Goal: Task Accomplishment & Management: Use online tool/utility

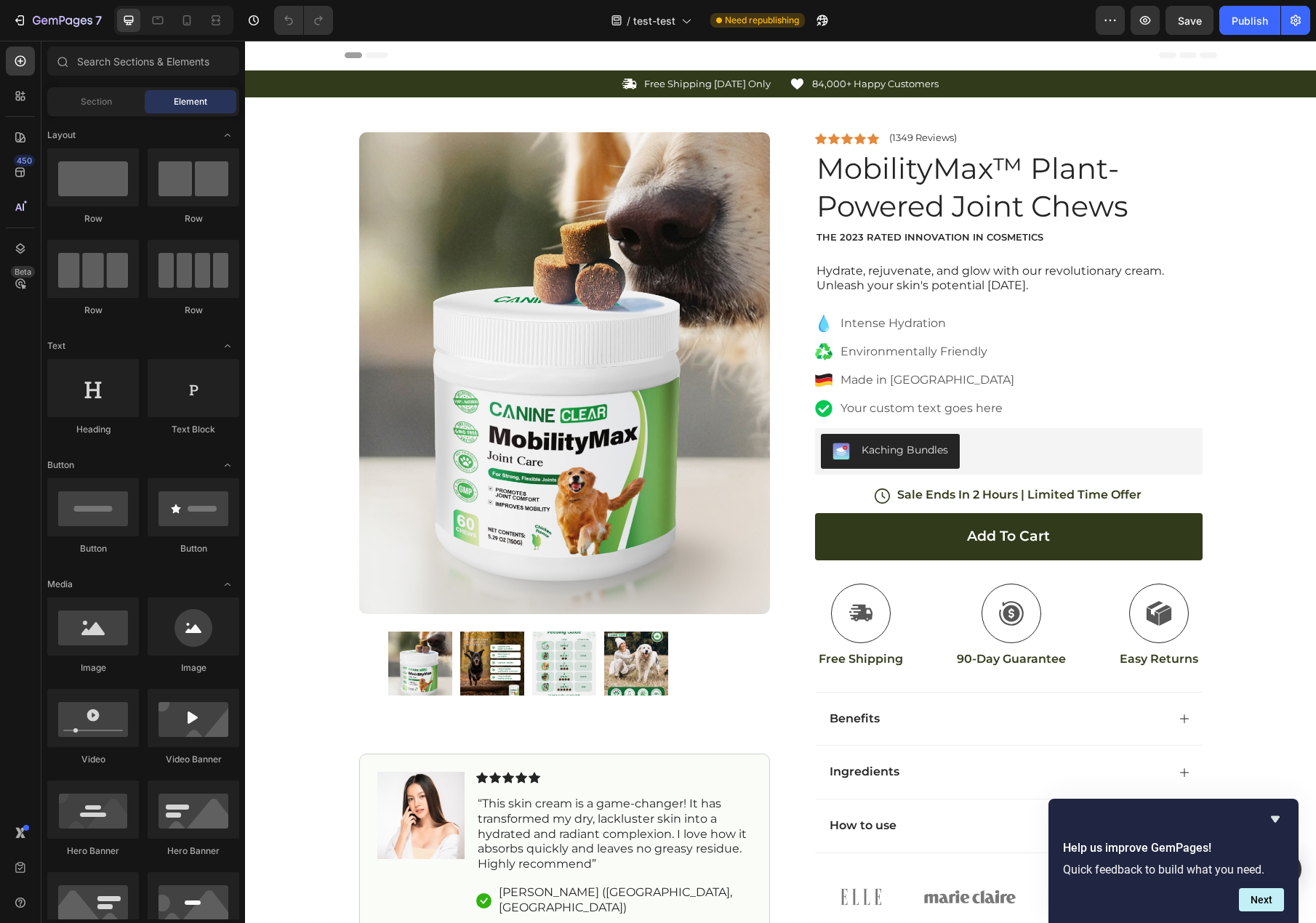
drag, startPoint x: 1276, startPoint y: 819, endPoint x: 1267, endPoint y: 817, distance: 9.2
click at [1276, 806] on icon "Hide survey" at bounding box center [1275, 820] width 9 height 6
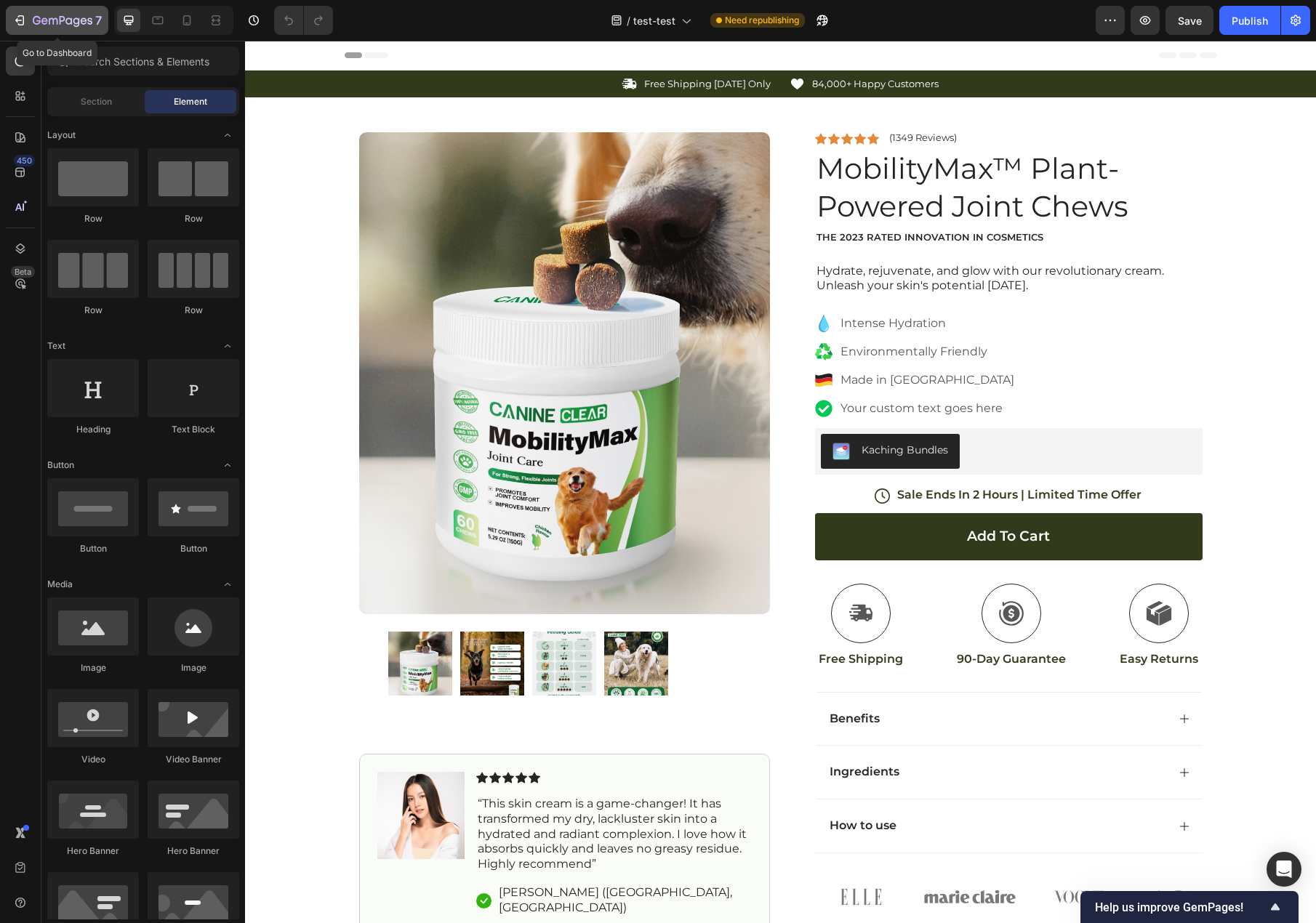
click at [15, 21] on icon "button" at bounding box center [19, 20] width 15 height 15
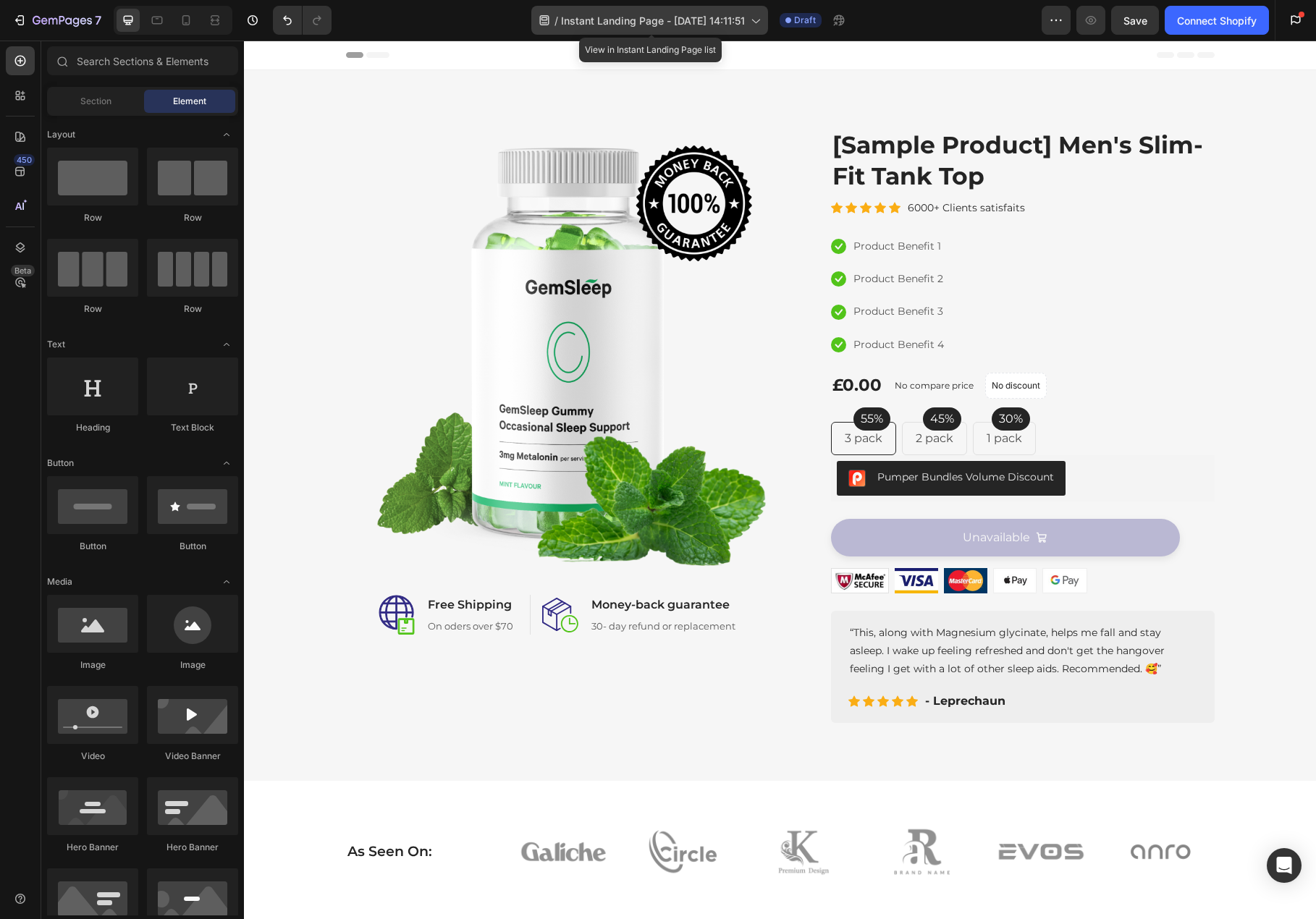
click at [728, 23] on span "Instant Landing Page - [DATE] 14:11:51" at bounding box center [652, 21] width 184 height 15
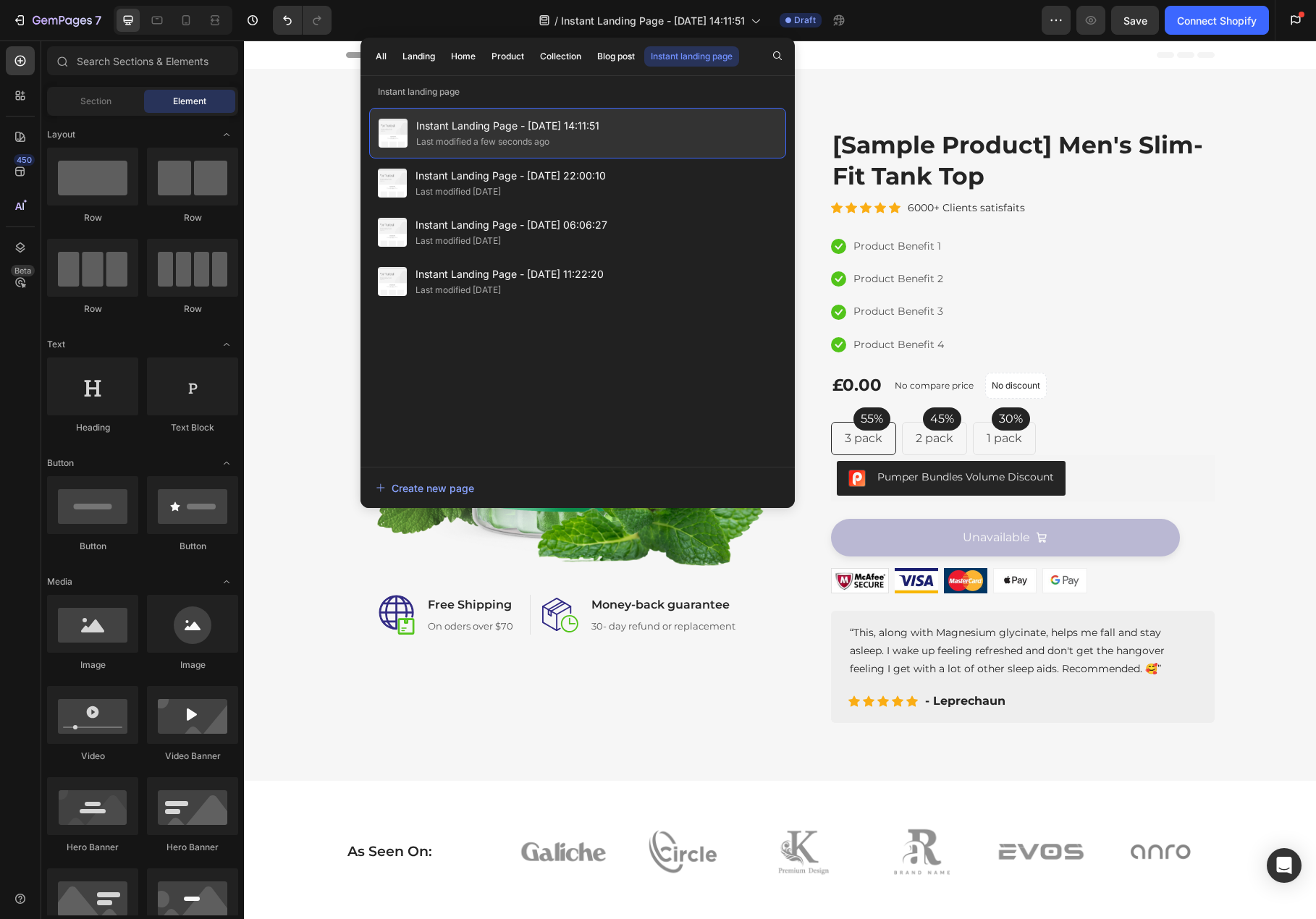
click at [478, 138] on div "Last modified a few seconds ago" at bounding box center [482, 142] width 133 height 15
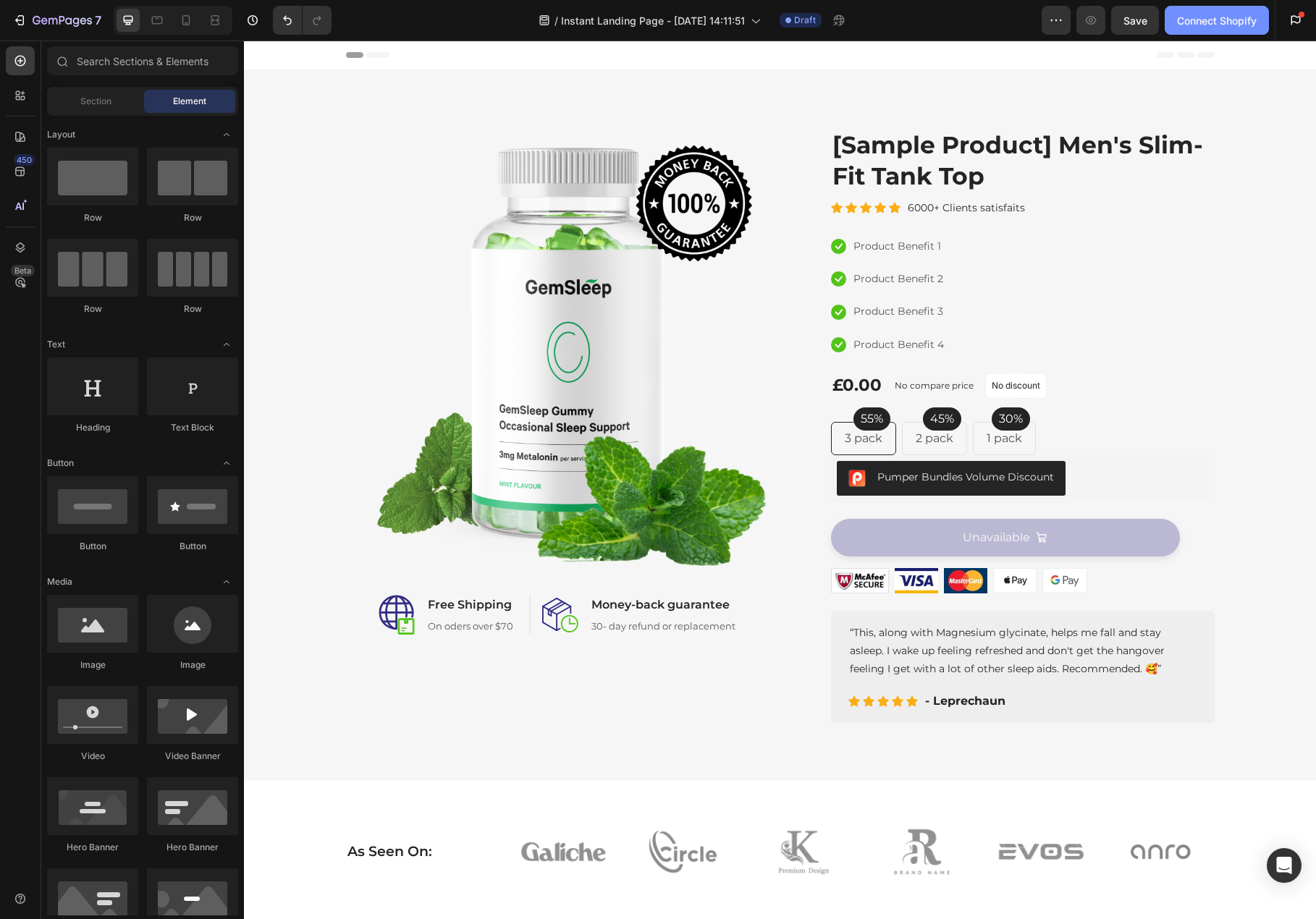
click at [1238, 28] on div "Connect Shopify" at bounding box center [1217, 21] width 80 height 15
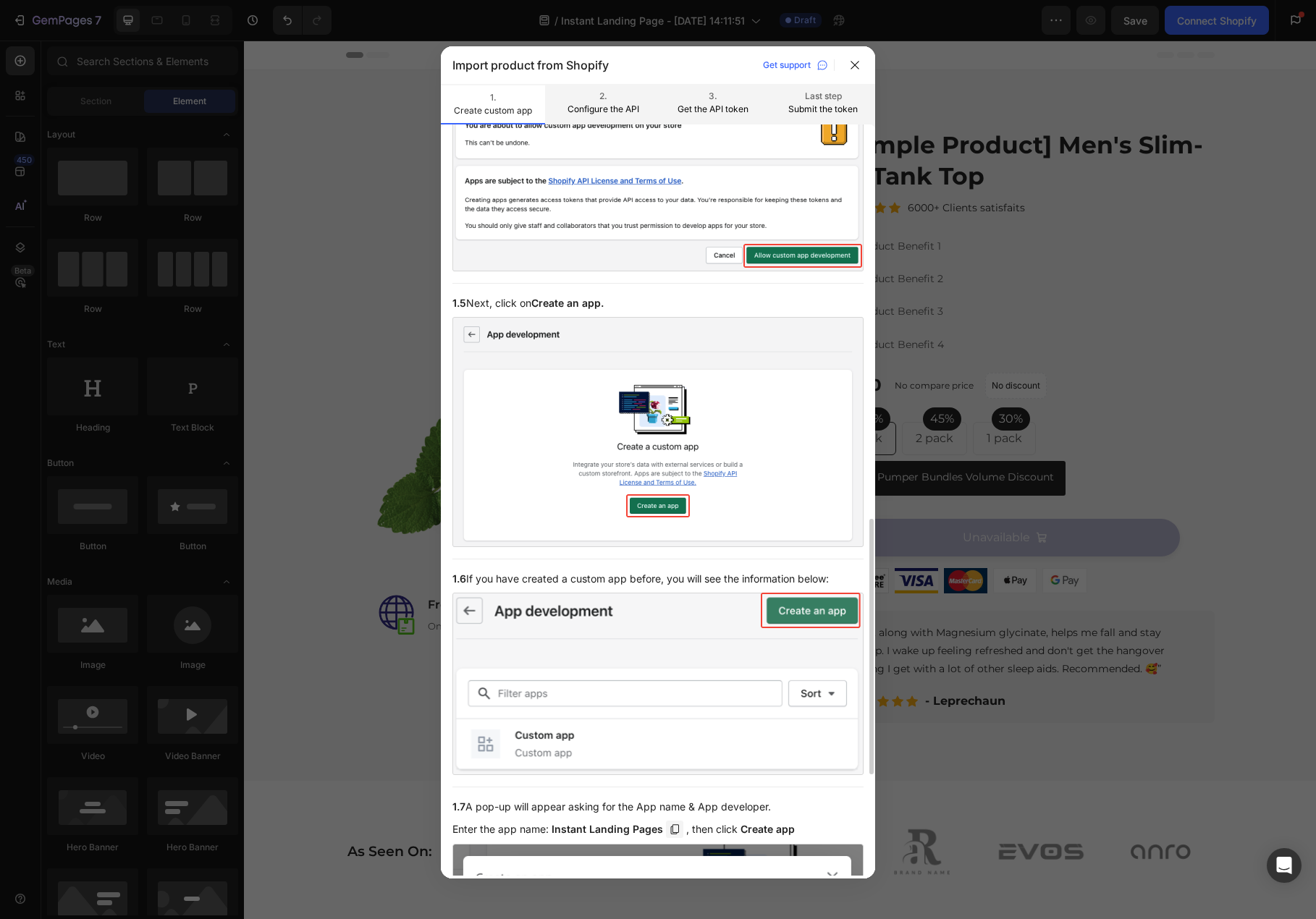
scroll to position [1455, 0]
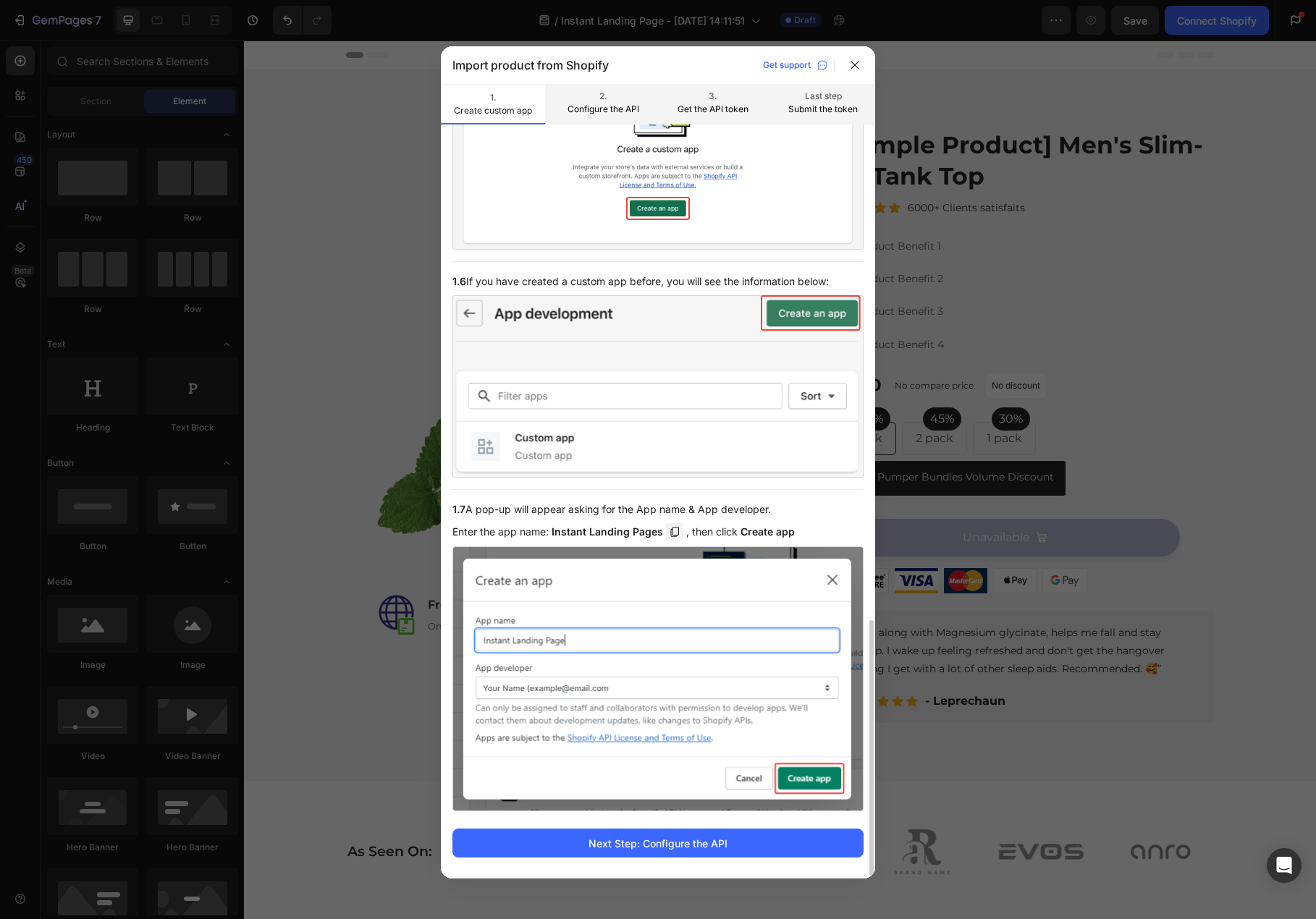
click at [1178, 198] on div at bounding box center [658, 459] width 1316 height 919
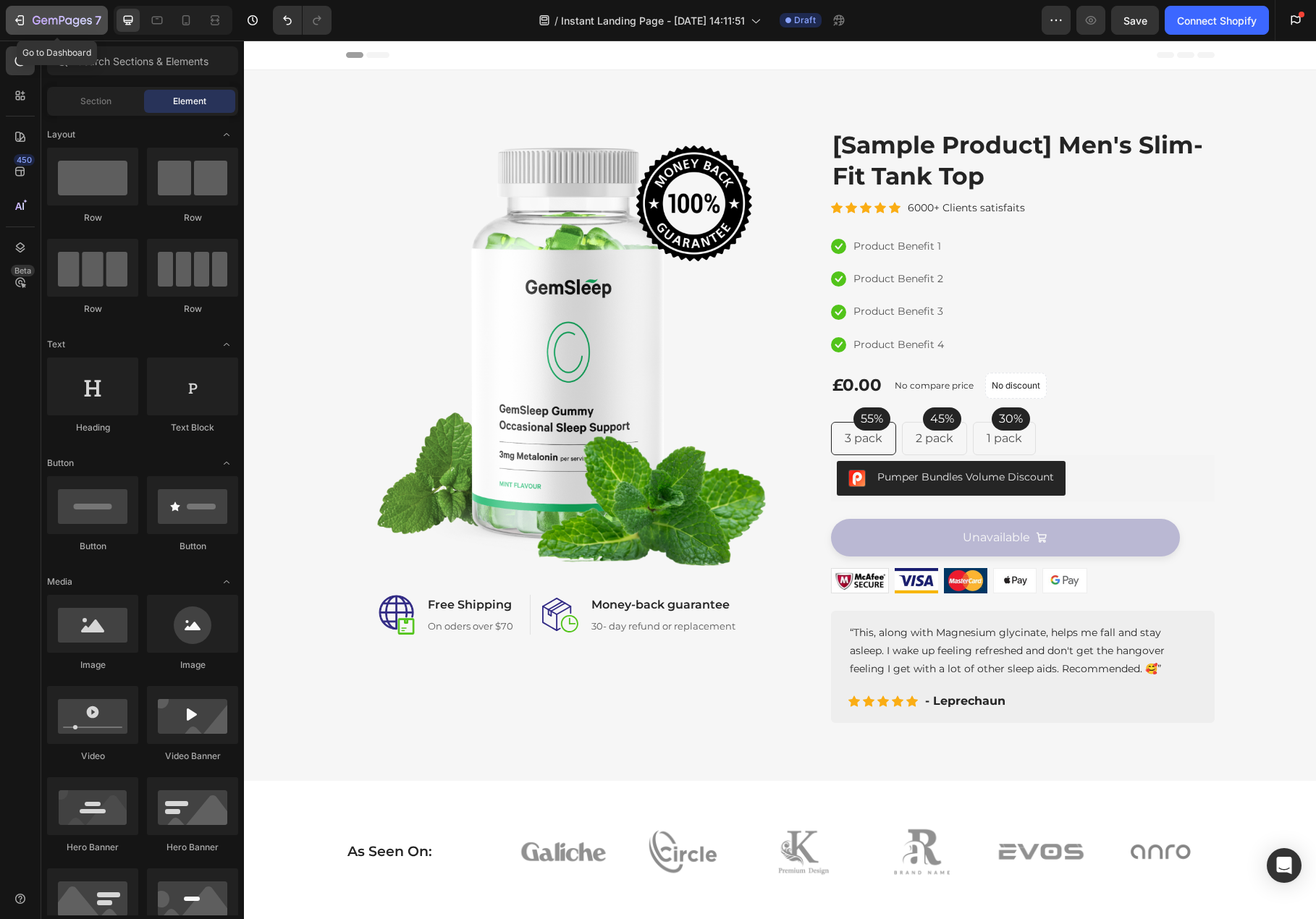
click at [43, 24] on icon "button" at bounding box center [45, 21] width 6 height 6
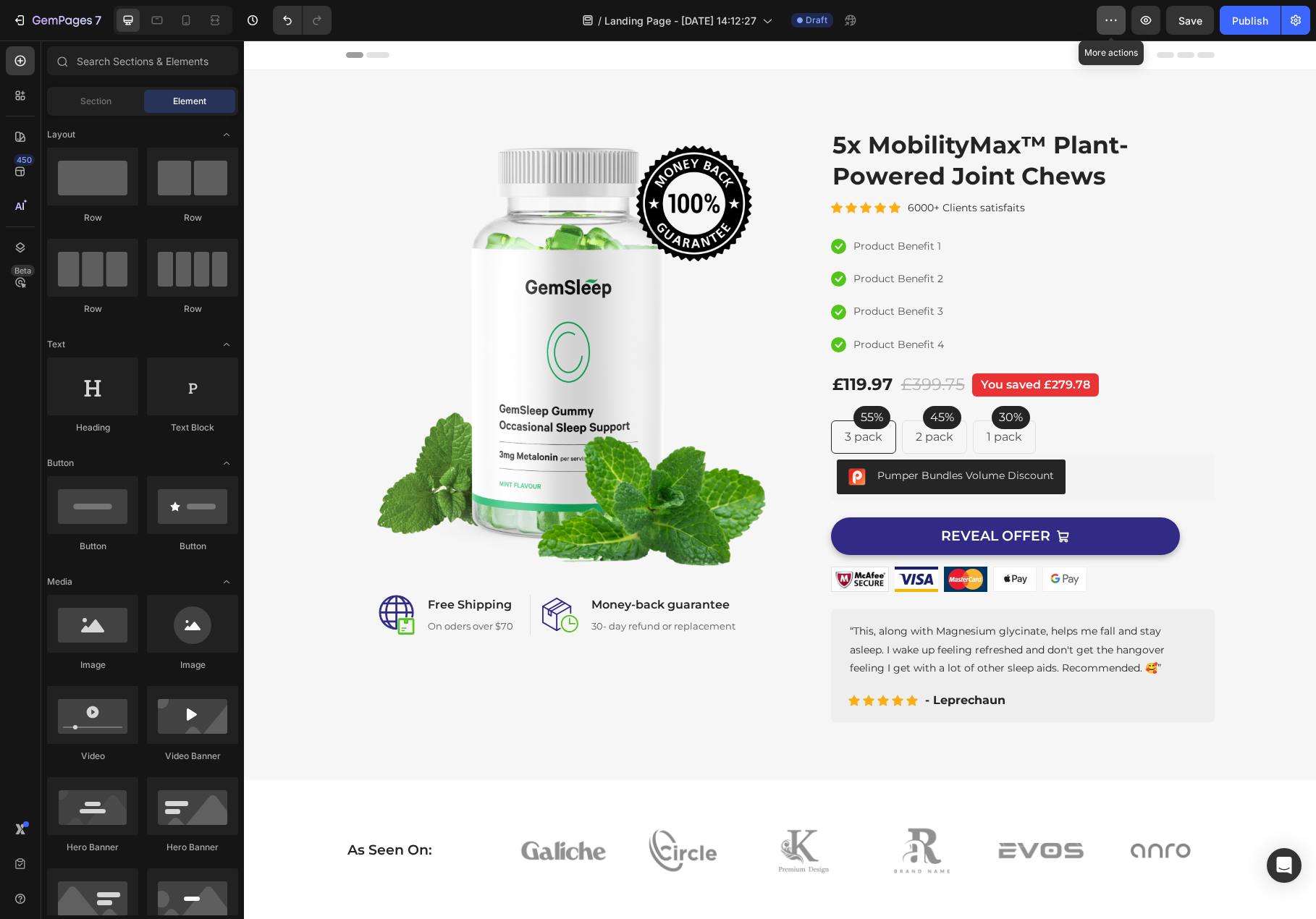
click at [1107, 23] on icon "button" at bounding box center [1111, 20] width 15 height 15
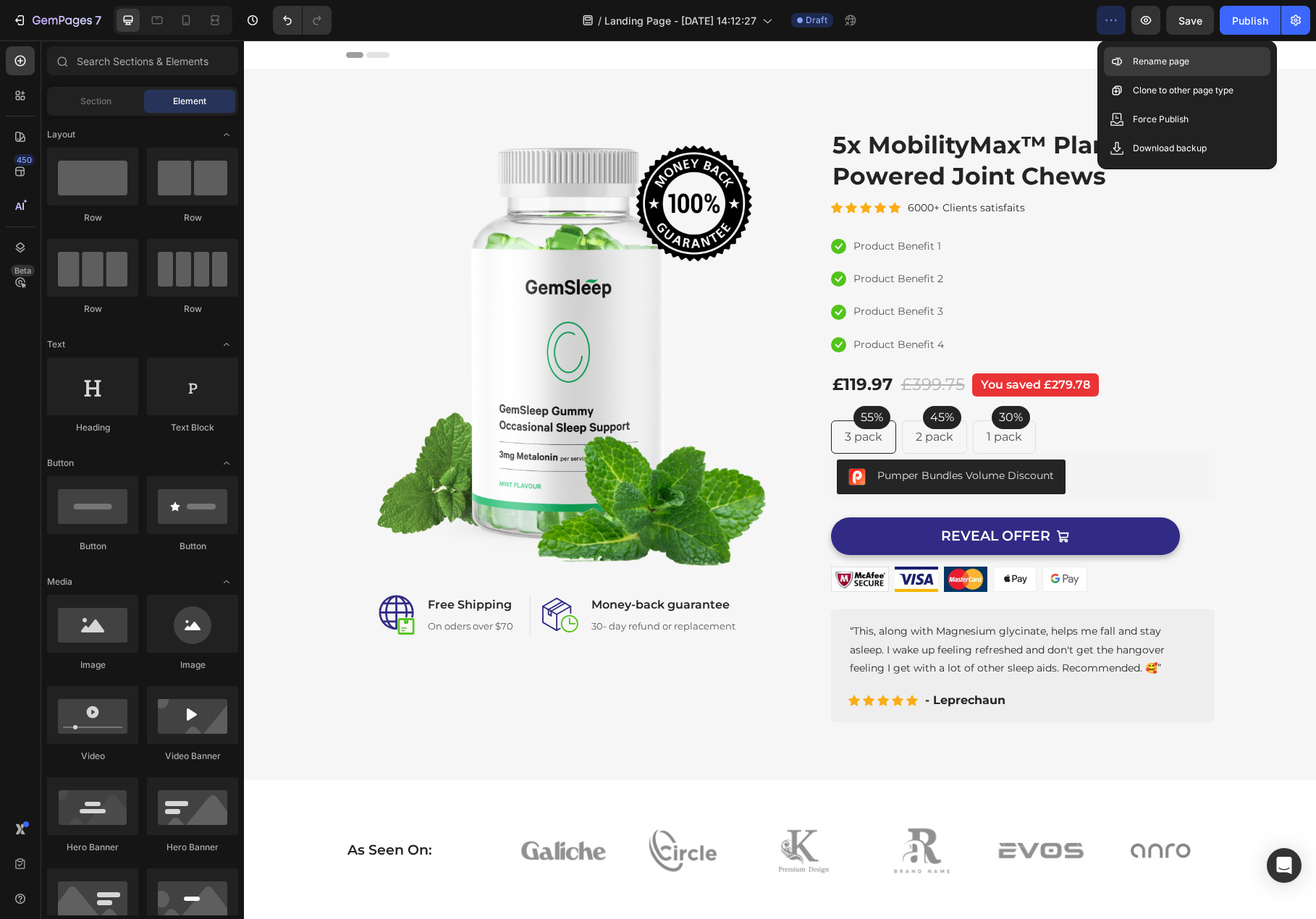
click at [1152, 61] on p "Rename page" at bounding box center [1161, 62] width 56 height 15
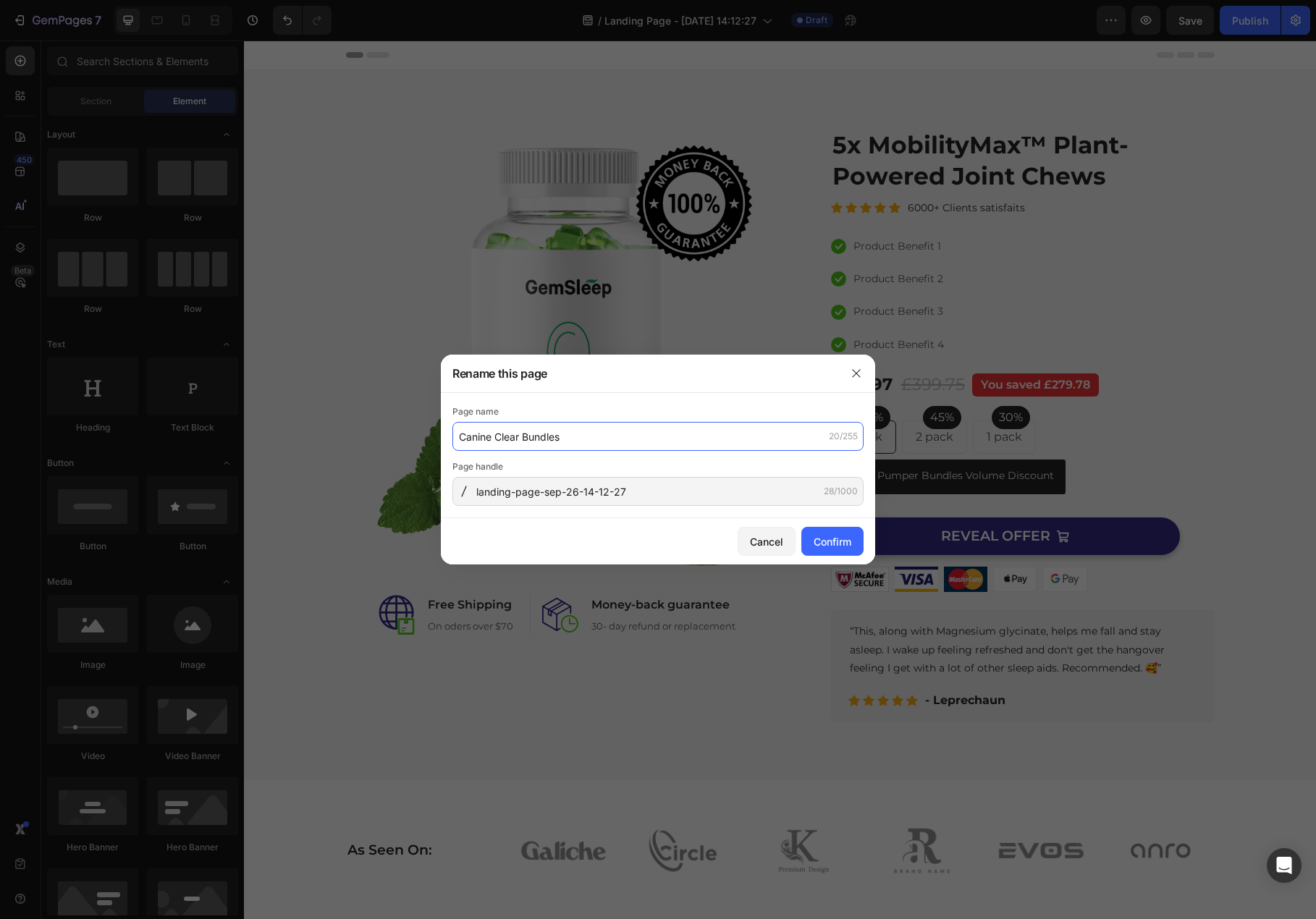
type input "Canine Clear Bundles"
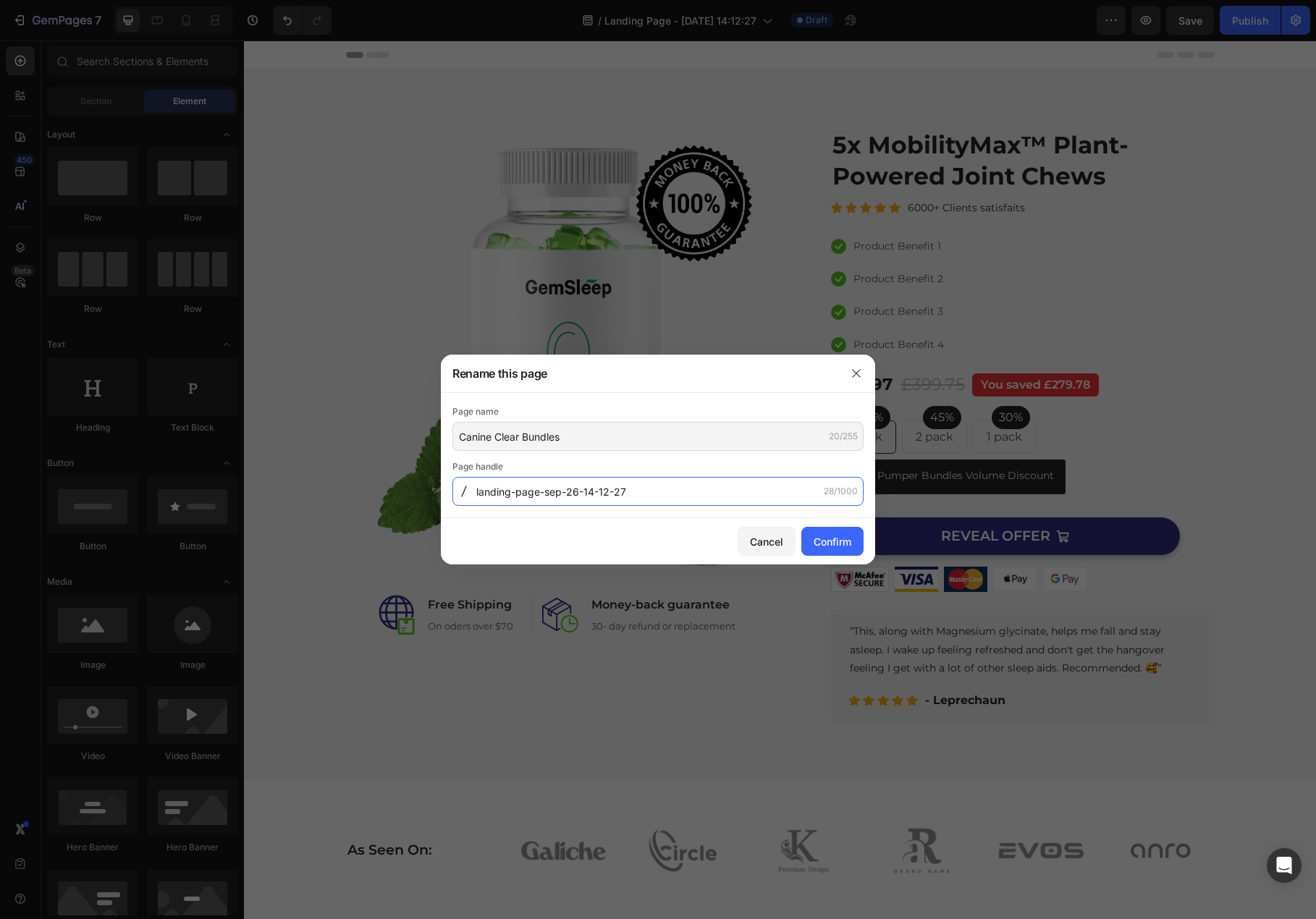
click at [549, 494] on input "landing-page-sep-26-14-12-27" at bounding box center [658, 491] width 411 height 29
type input "mobilitymaxbundle"
click at [840, 541] on div "Confirm" at bounding box center [832, 541] width 38 height 15
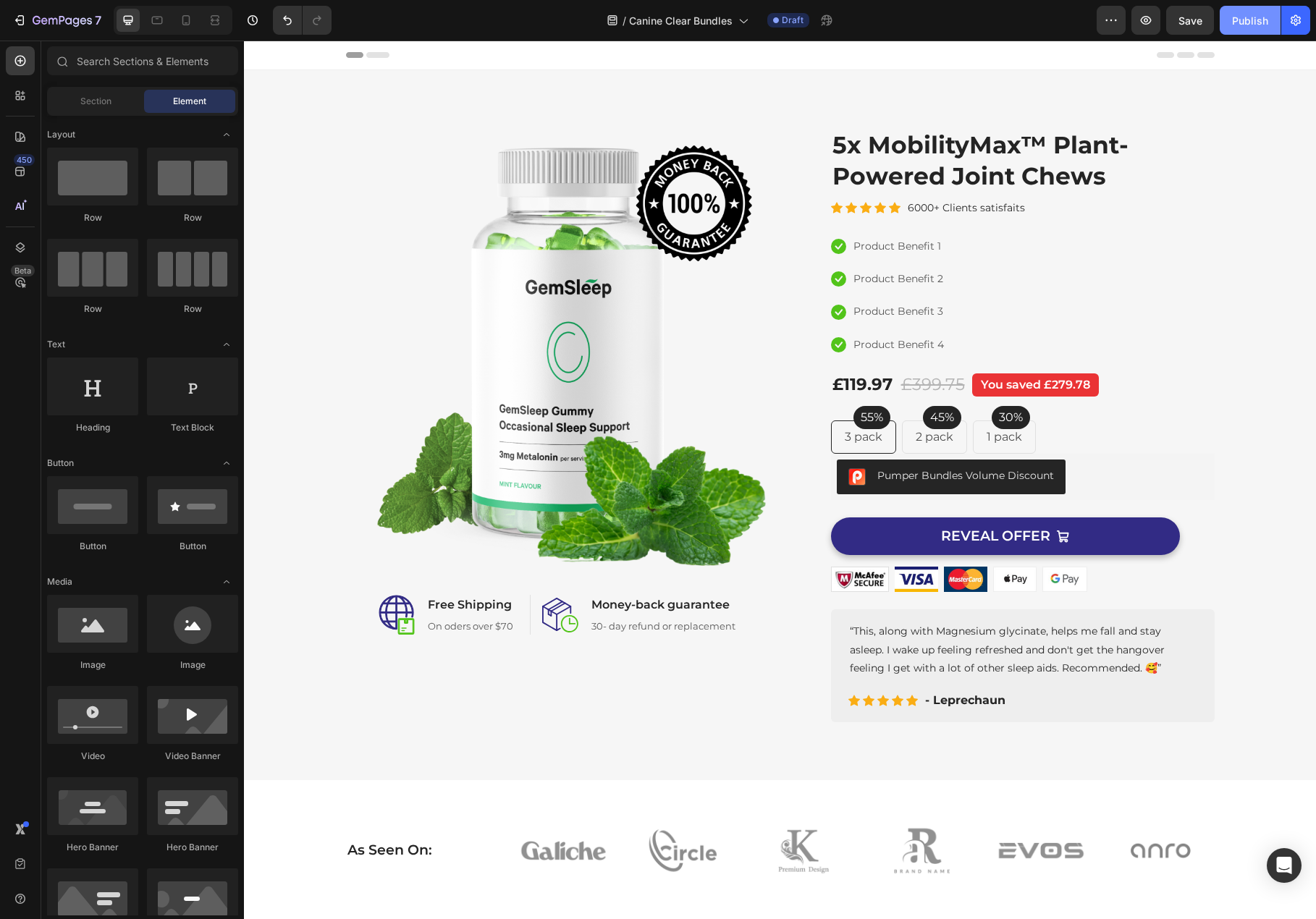
click at [1256, 25] on div "Publish" at bounding box center [1250, 21] width 36 height 15
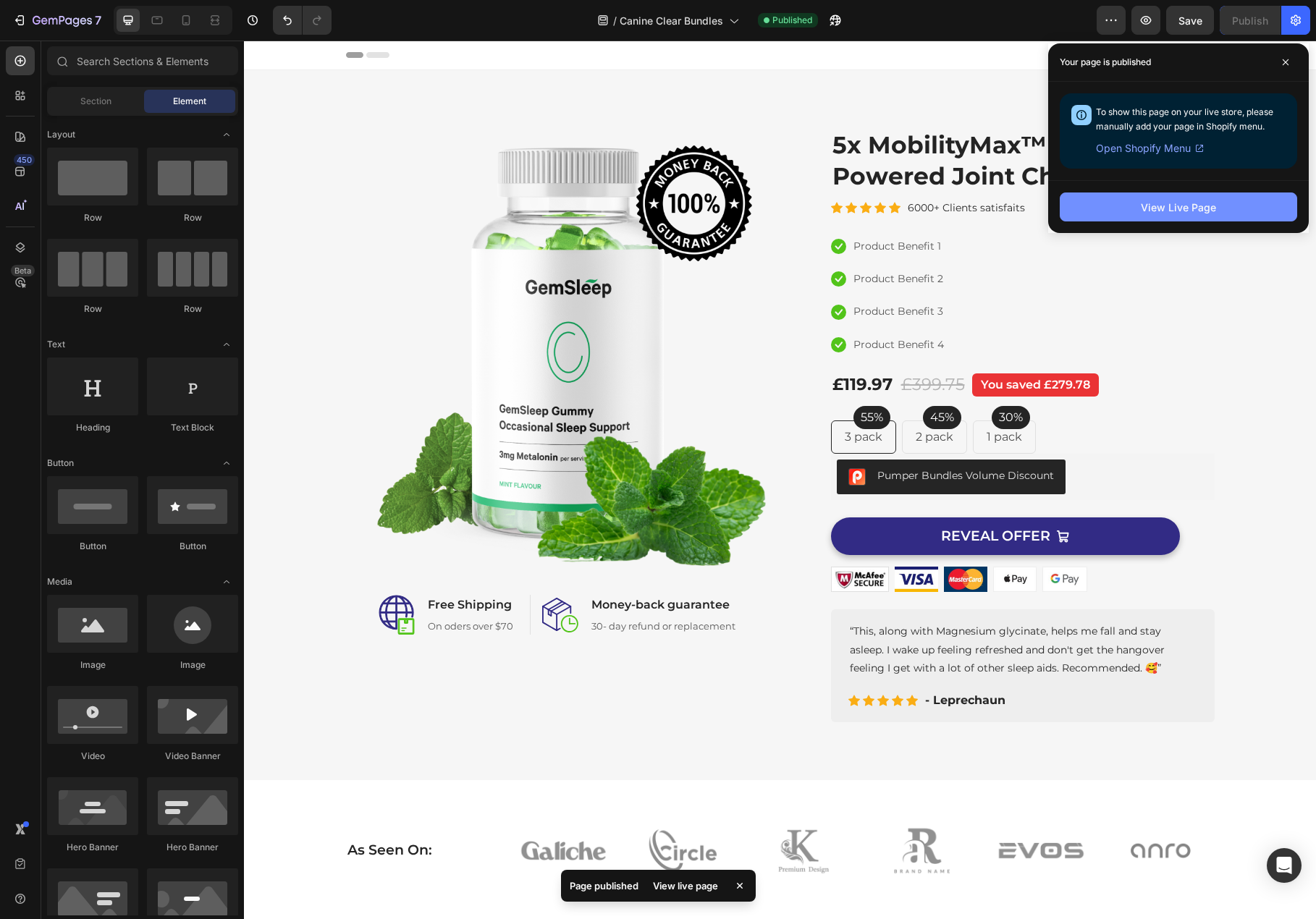
click at [1231, 213] on button "View Live Page" at bounding box center [1178, 207] width 238 height 29
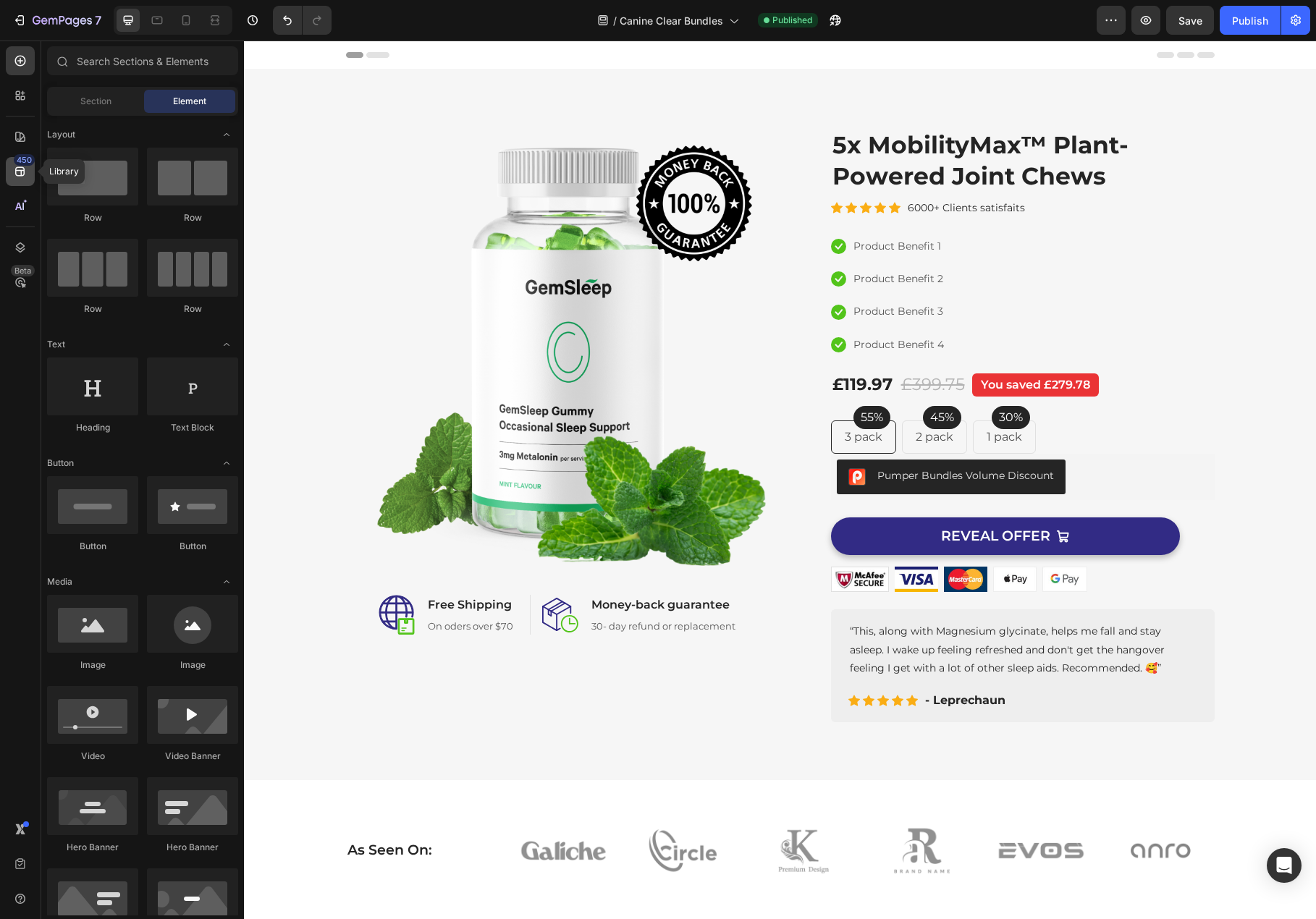
click at [21, 168] on icon at bounding box center [20, 171] width 15 height 15
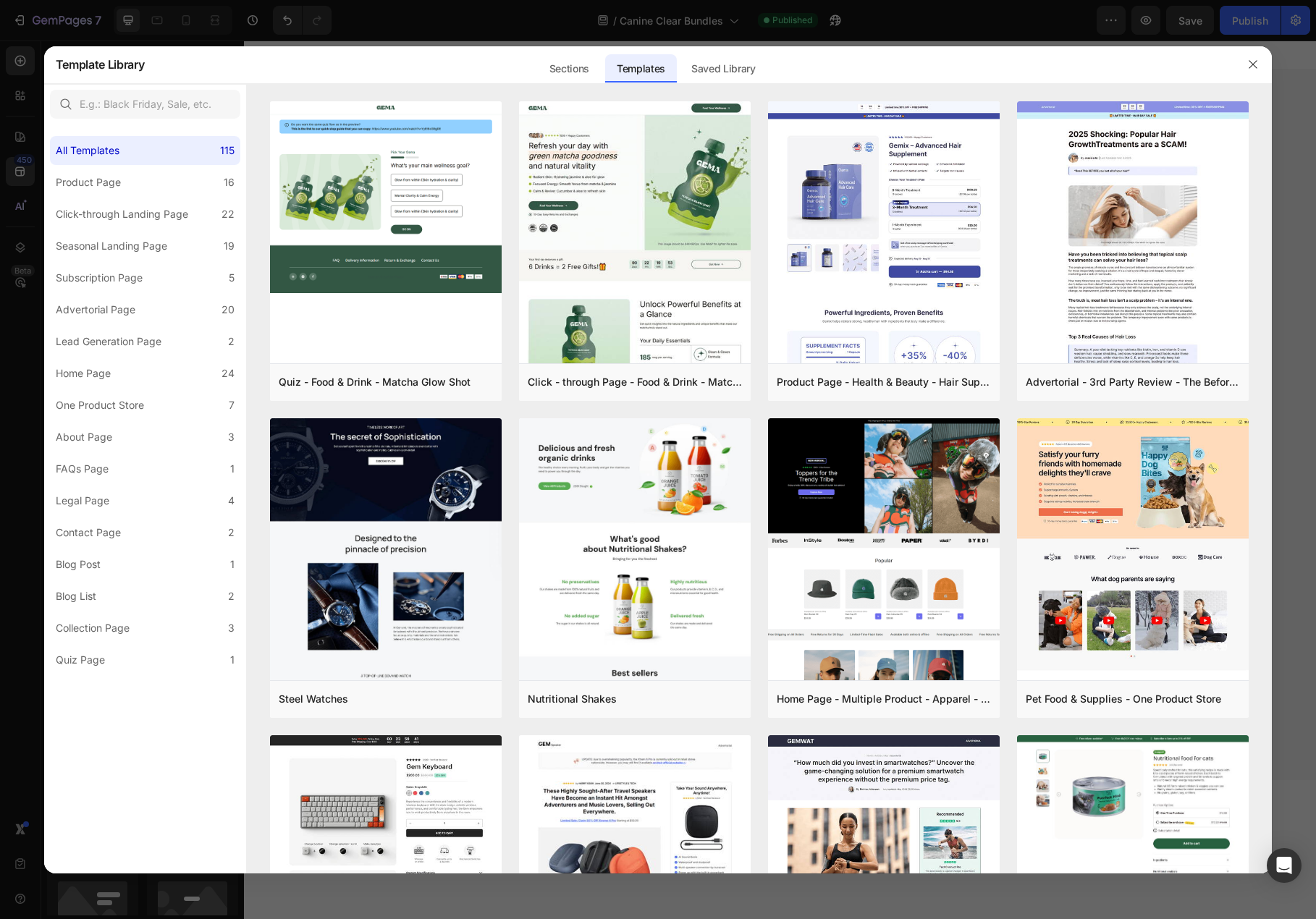
click at [822, 33] on div at bounding box center [658, 459] width 1316 height 919
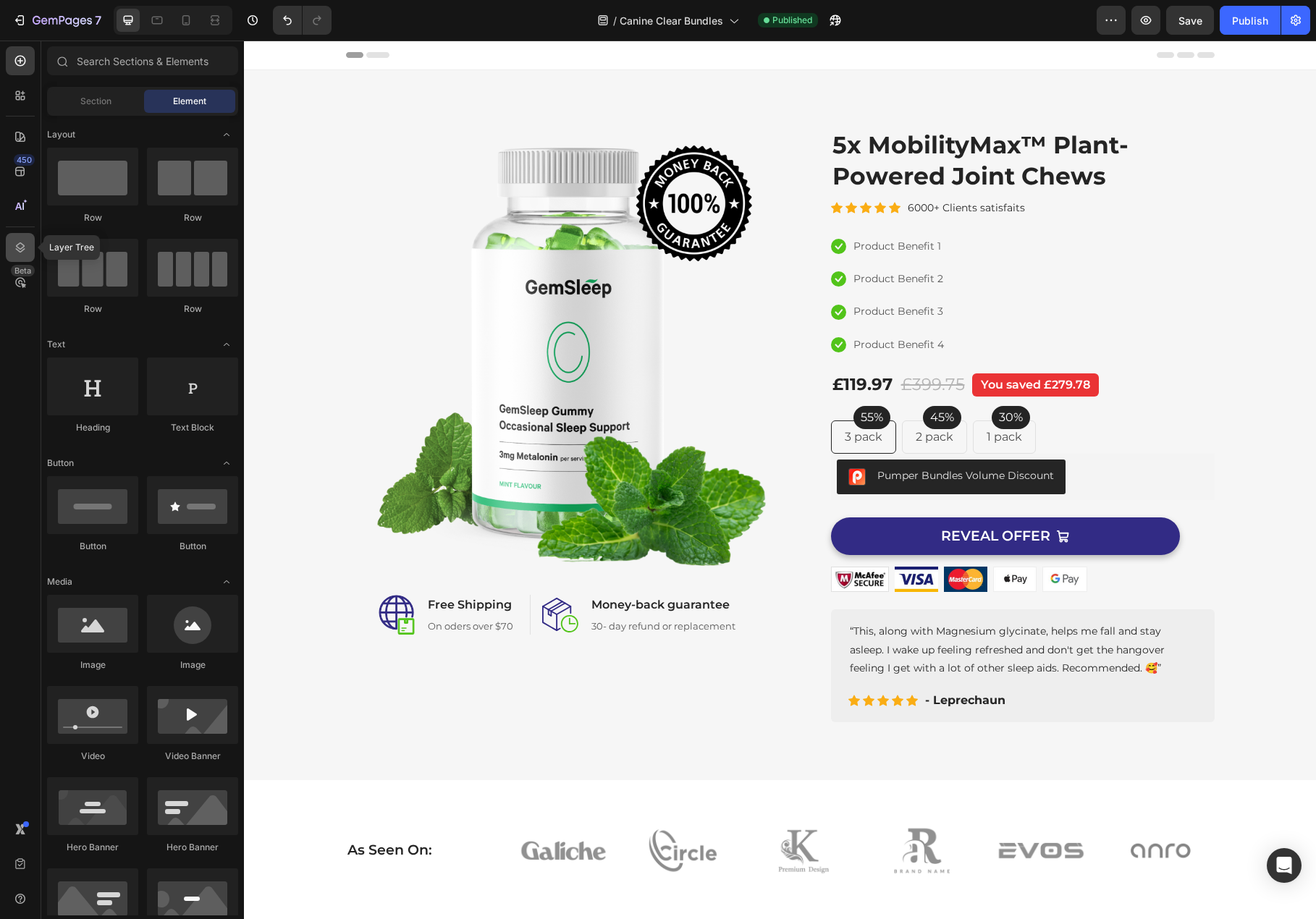
click at [18, 250] on icon at bounding box center [20, 247] width 15 height 15
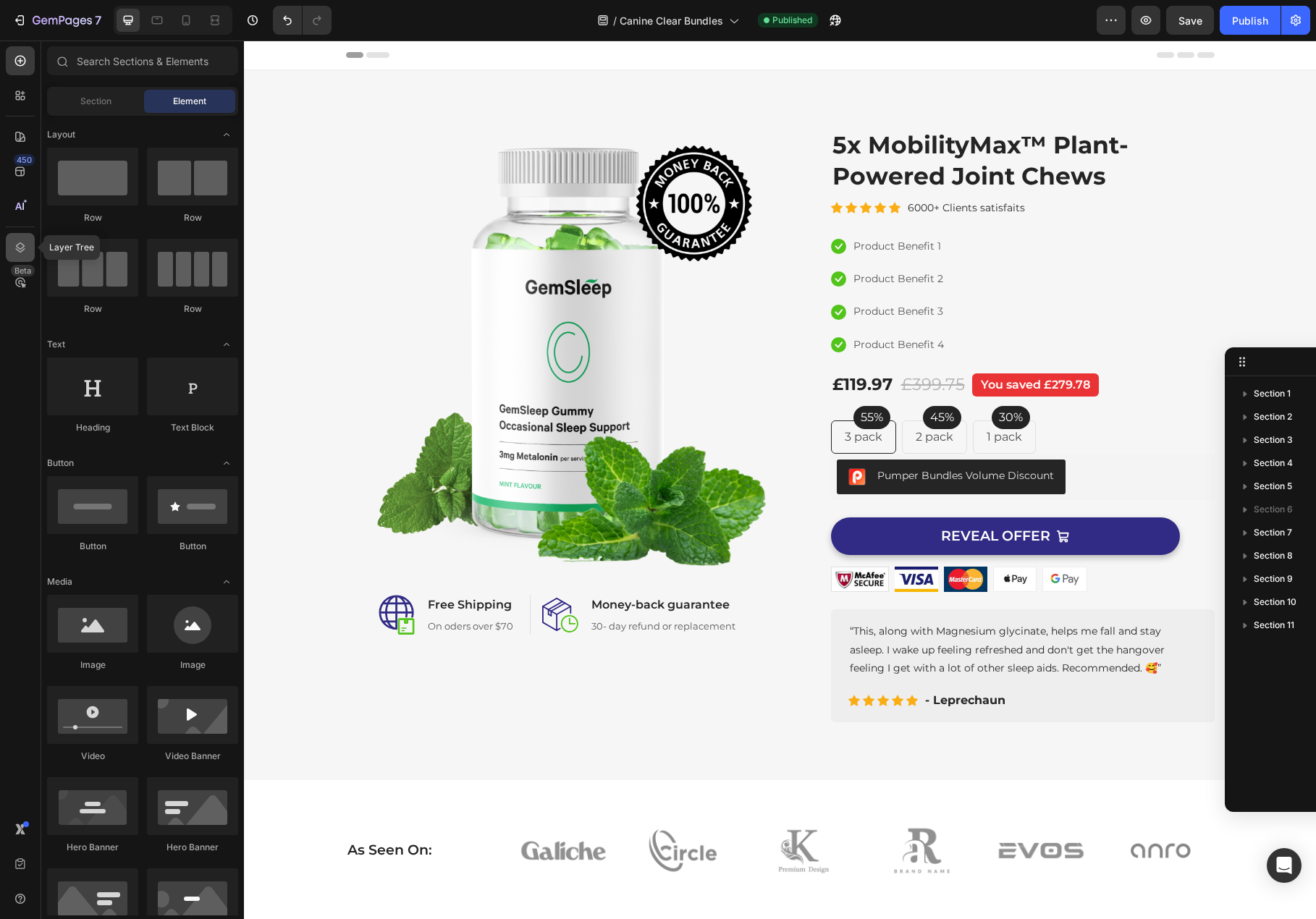
click at [13, 255] on div at bounding box center [21, 248] width 29 height 29
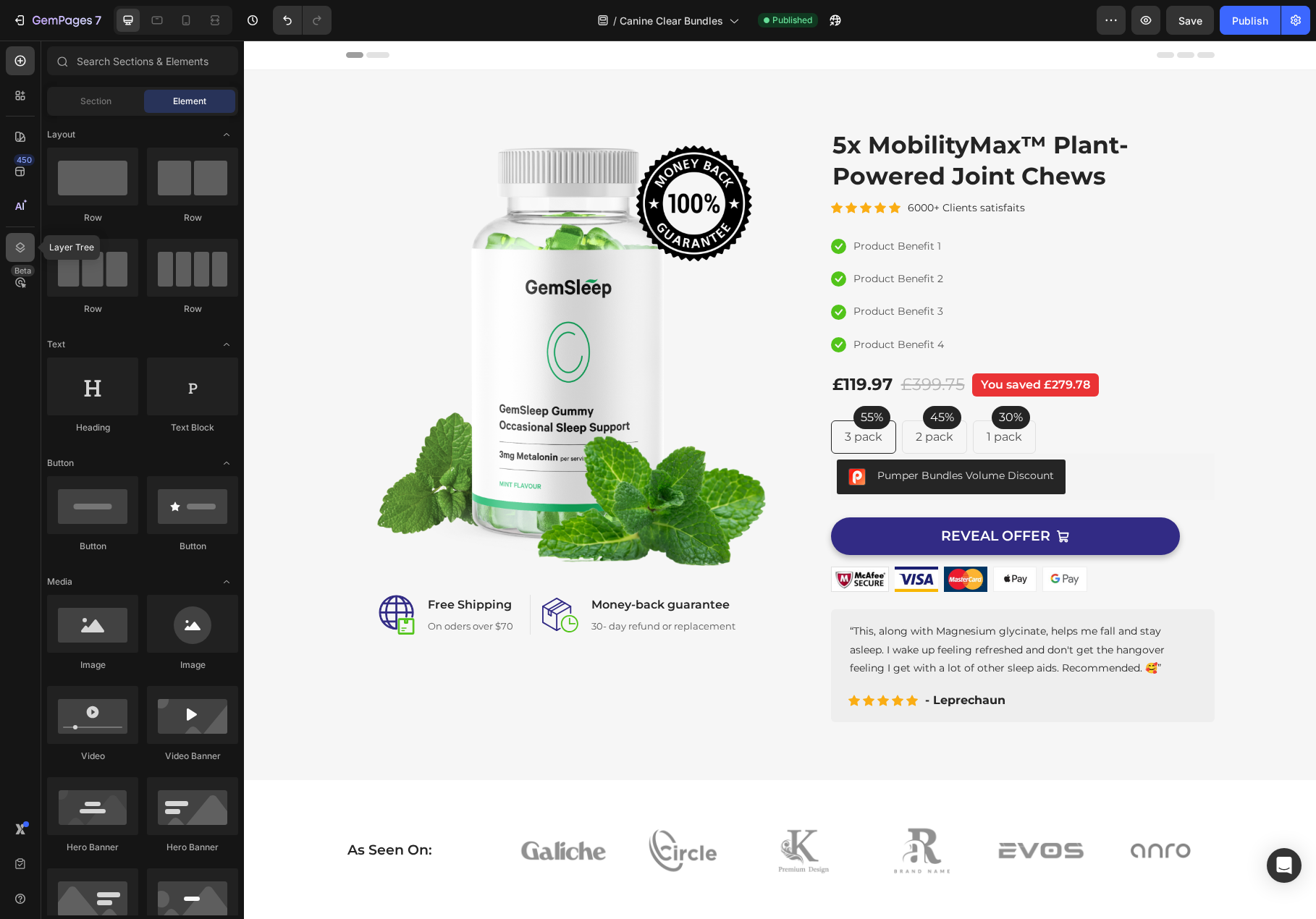
click at [15, 248] on icon at bounding box center [20, 247] width 15 height 15
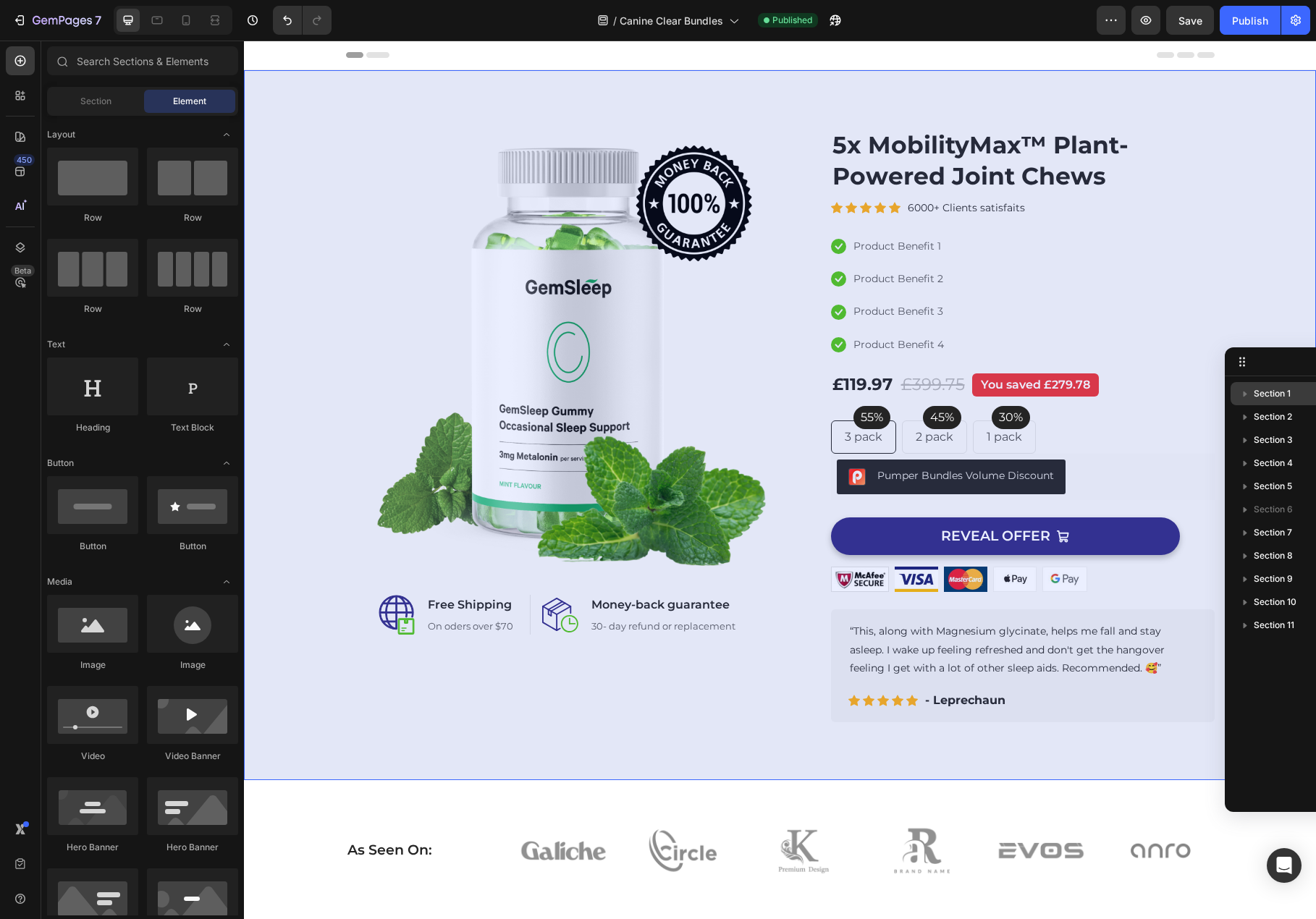
click at [1247, 391] on icon "button" at bounding box center [1244, 393] width 15 height 15
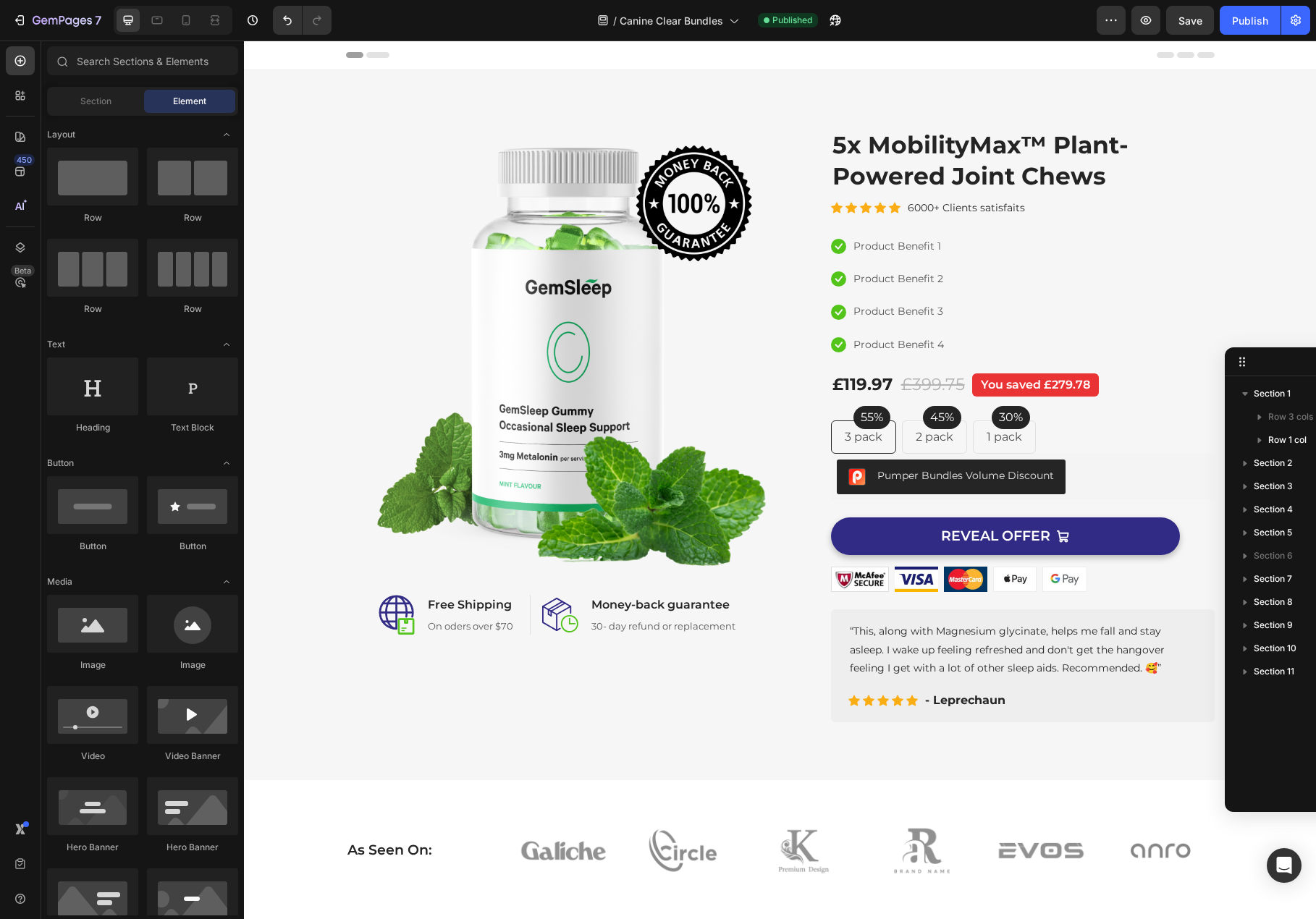
drag, startPoint x: 1224, startPoint y: 405, endPoint x: 896, endPoint y: 403, distance: 328.0
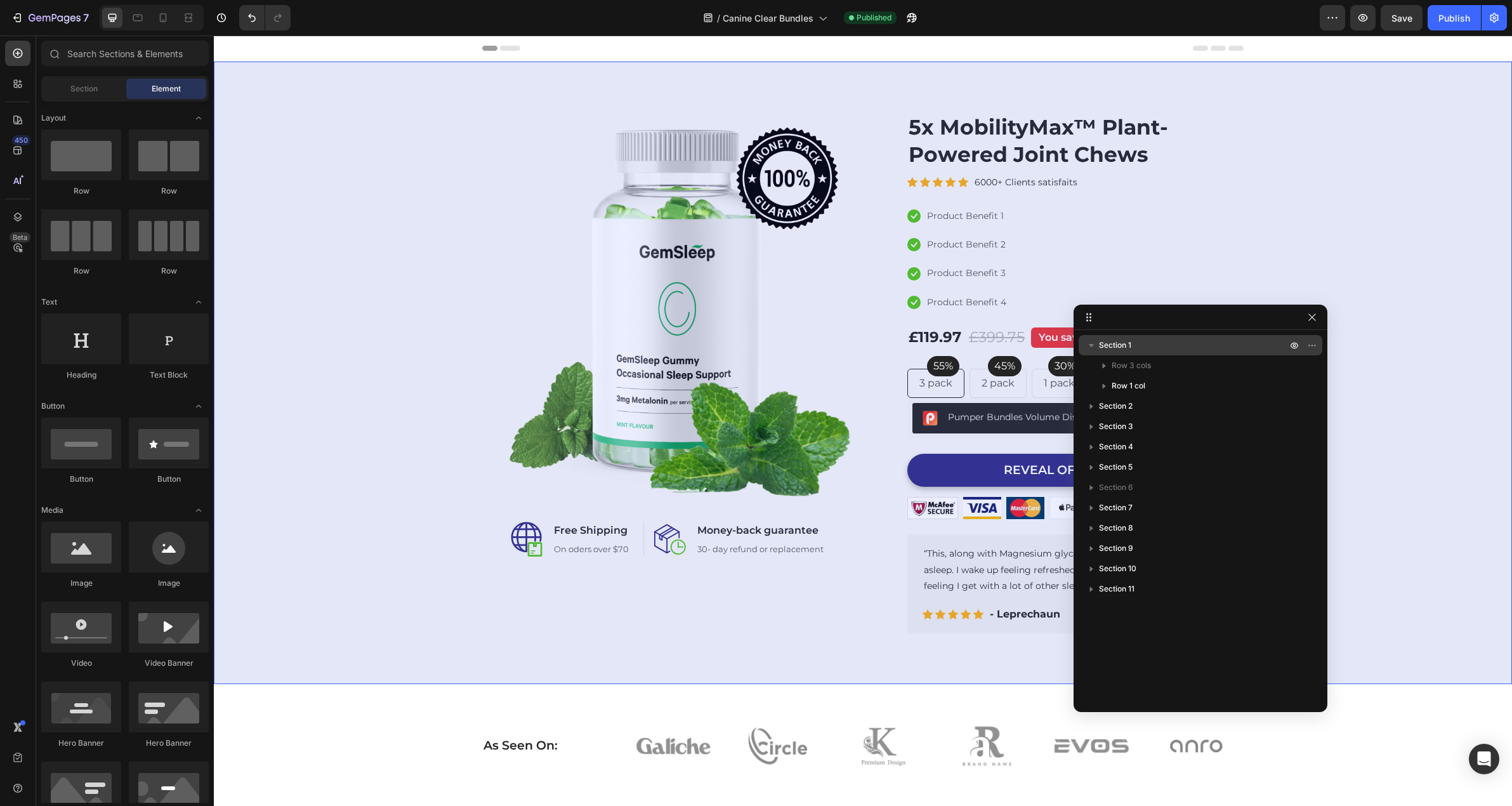
click at [1092, 351] on icon "button" at bounding box center [1091, 345] width 13 height 13
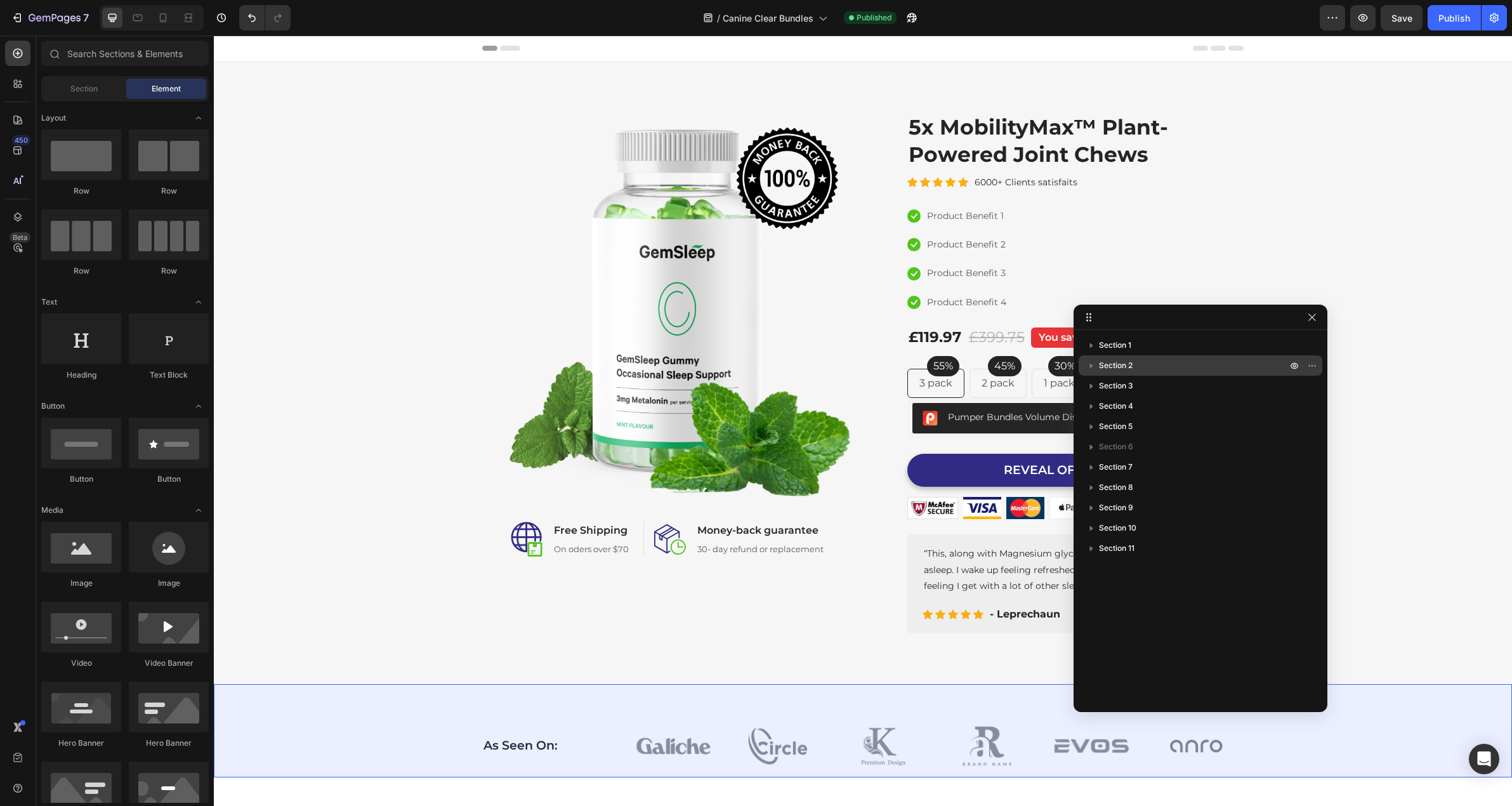
click at [1092, 368] on icon "button" at bounding box center [1091, 366] width 13 height 13
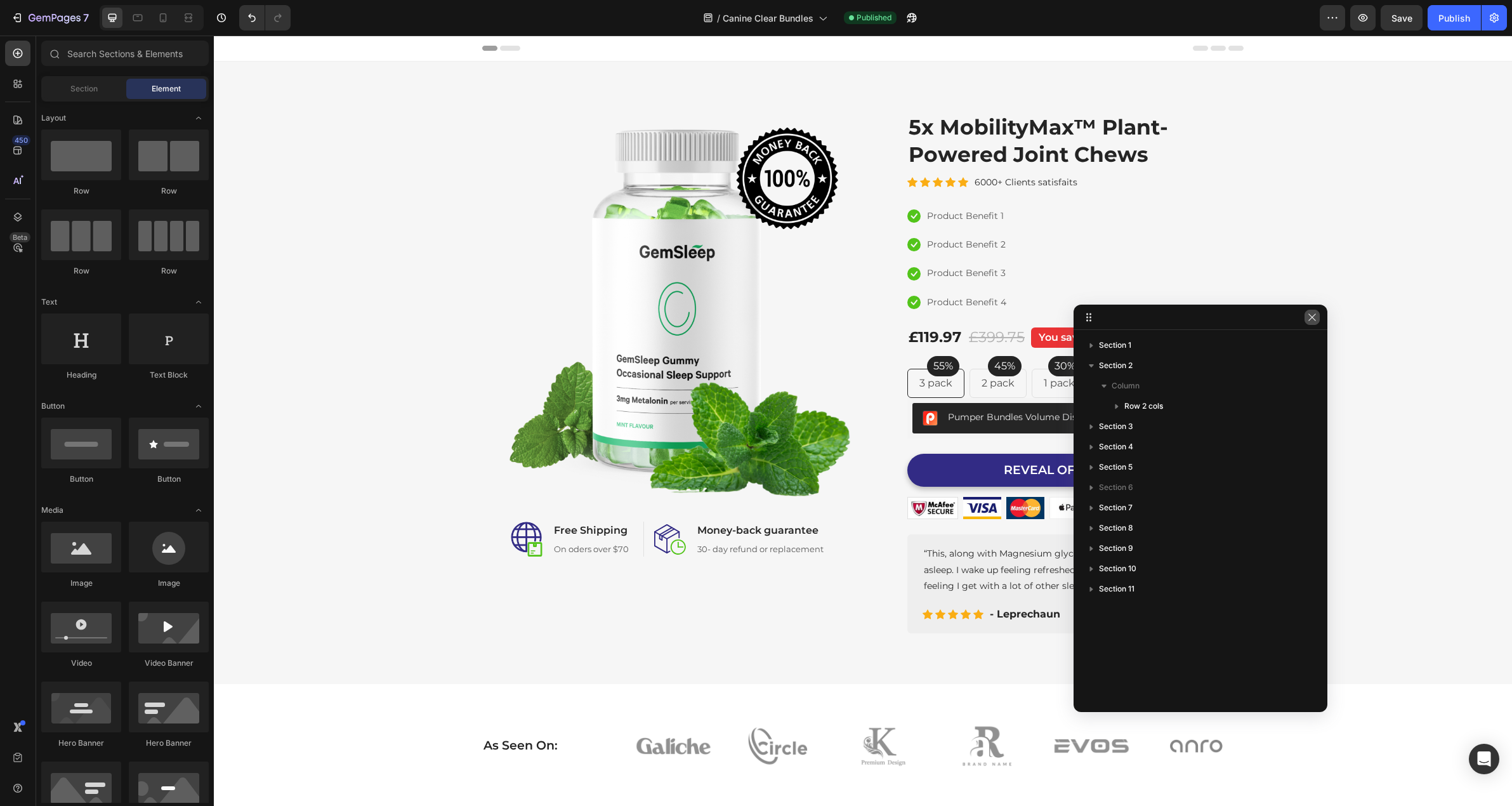
click at [1153, 322] on icon "button" at bounding box center [1312, 317] width 10 height 10
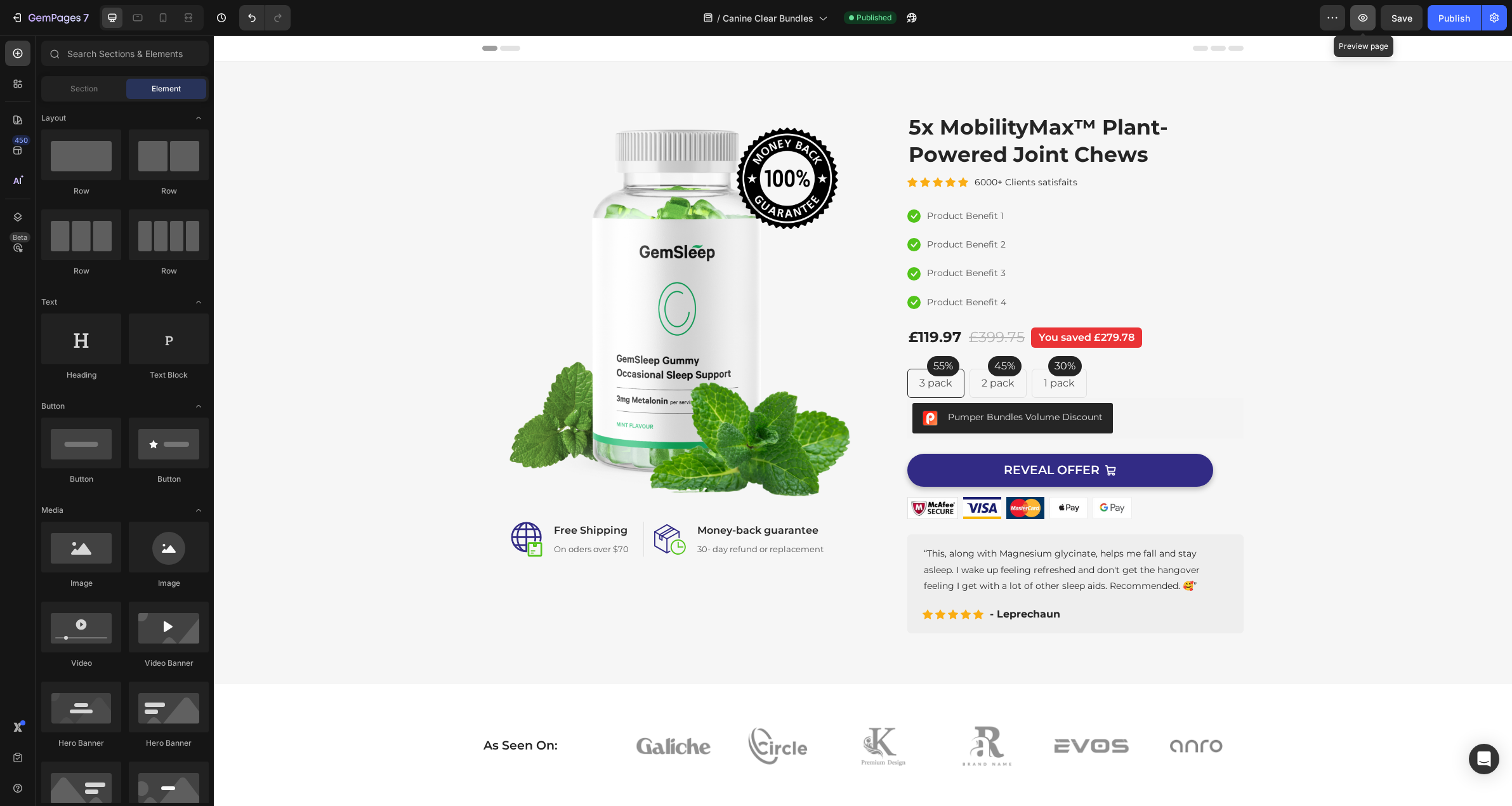
click at [1153, 20] on icon "button" at bounding box center [1363, 18] width 13 height 13
click at [1153, 279] on div "Image Image Free Shipping Heading On oders over $70 Text block Row Image Money-…" at bounding box center [863, 373] width 1279 height 521
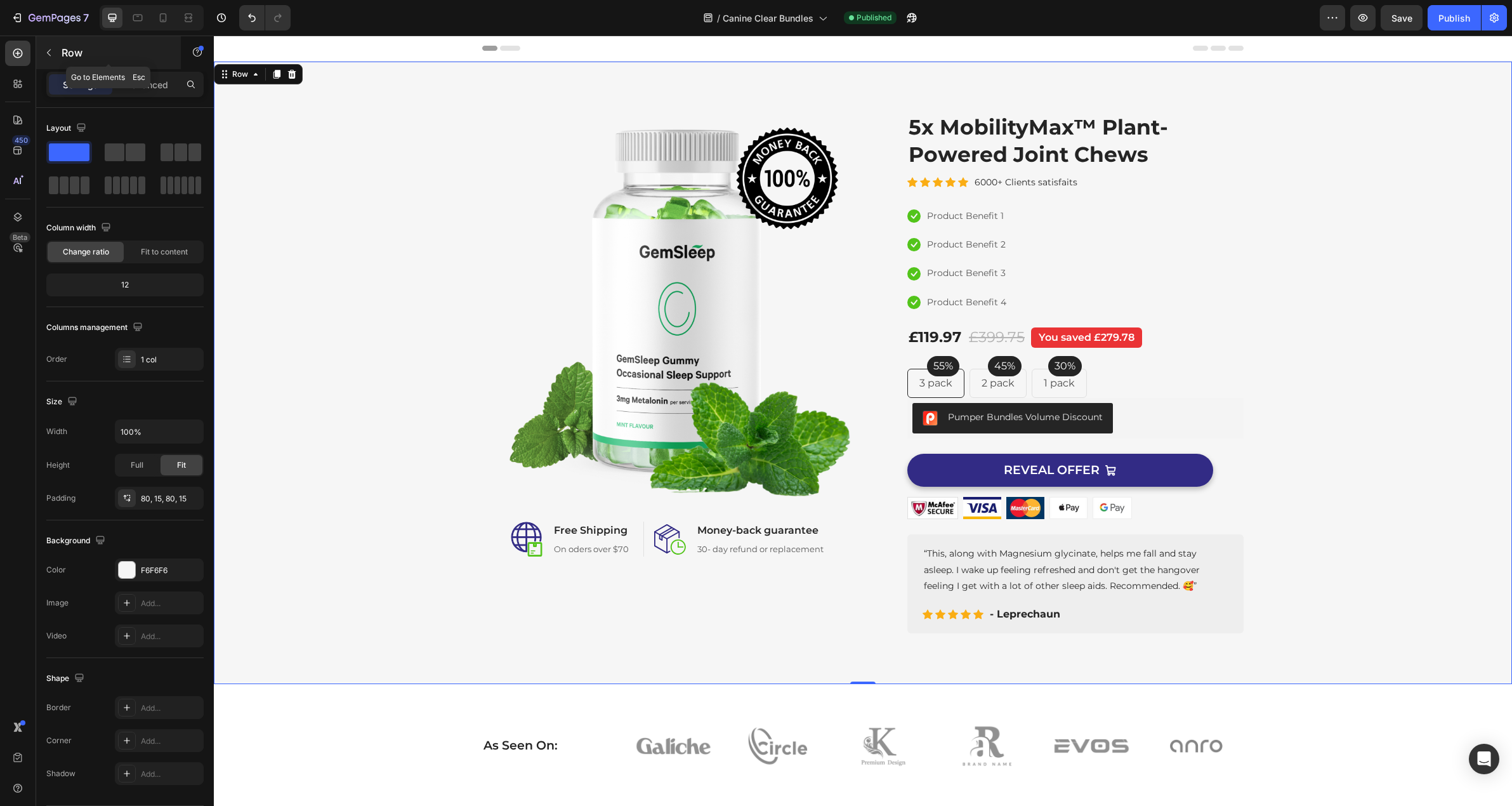
click at [49, 57] on icon "button" at bounding box center [49, 53] width 10 height 10
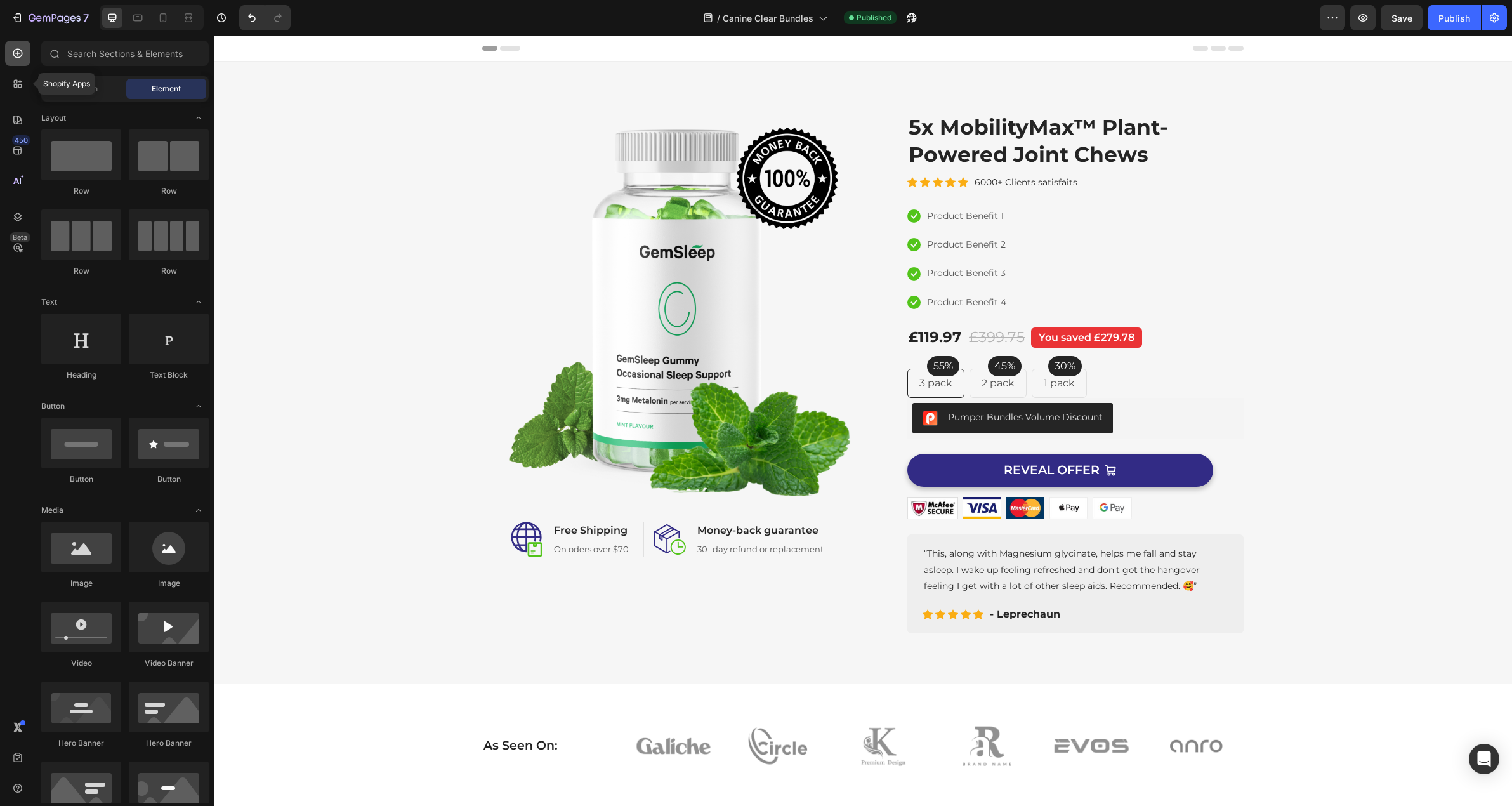
click at [14, 57] on icon at bounding box center [18, 53] width 13 height 13
click at [18, 89] on icon at bounding box center [18, 84] width 13 height 13
